Goal: Check status: Check status

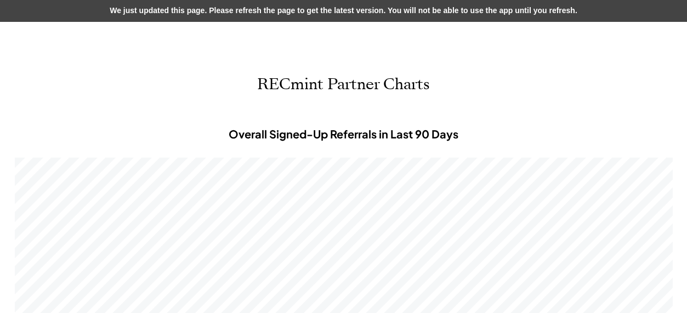
scroll to position [329, 657]
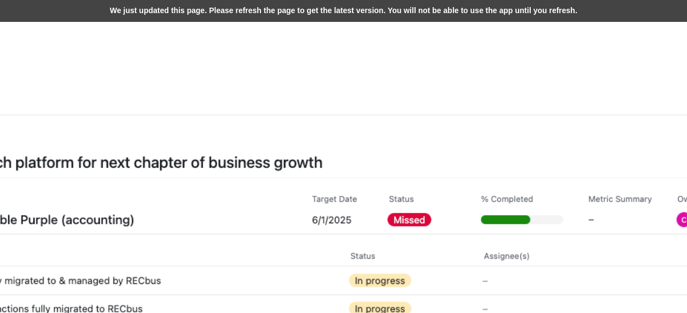
scroll to position [329, 657]
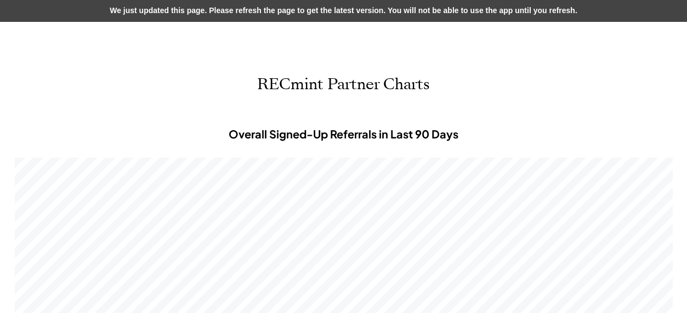
scroll to position [329, 657]
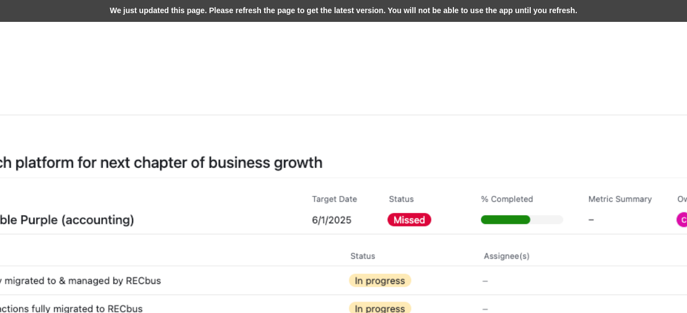
scroll to position [329, 657]
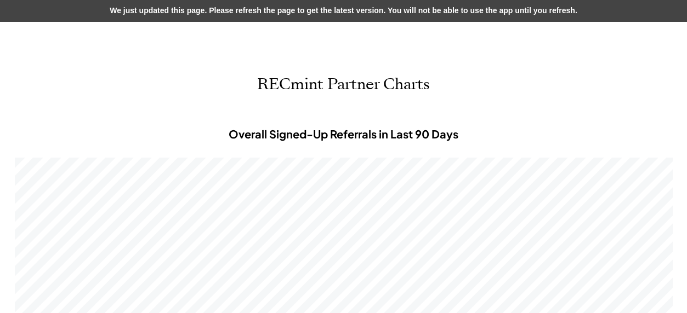
scroll to position [329, 657]
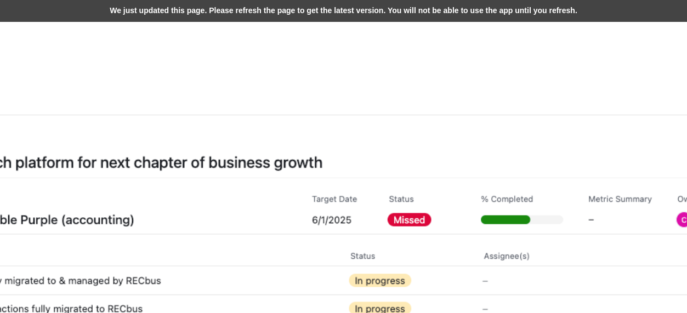
scroll to position [329, 657]
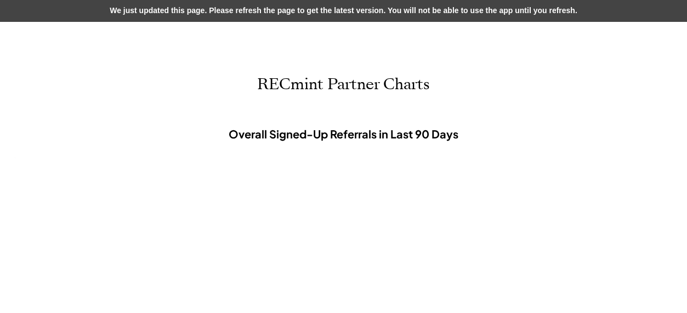
scroll to position [329, 657]
